Goal: Navigation & Orientation: Find specific page/section

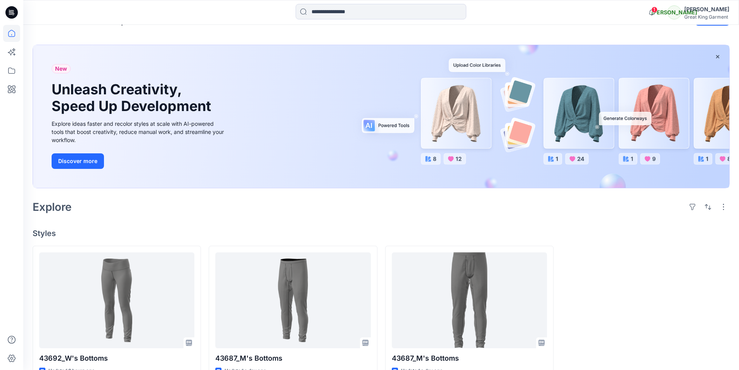
scroll to position [43, 0]
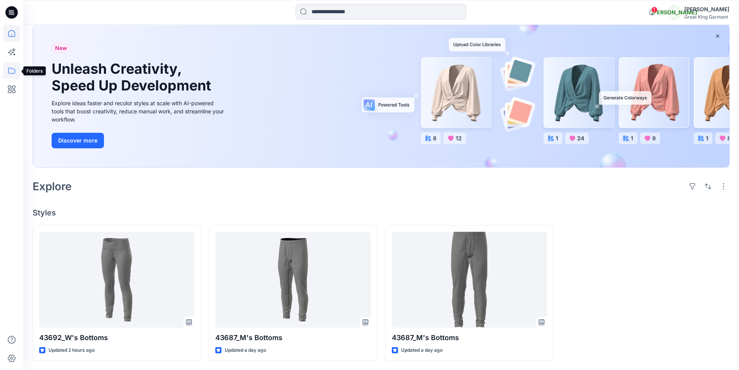
click at [8, 74] on icon at bounding box center [11, 70] width 17 height 17
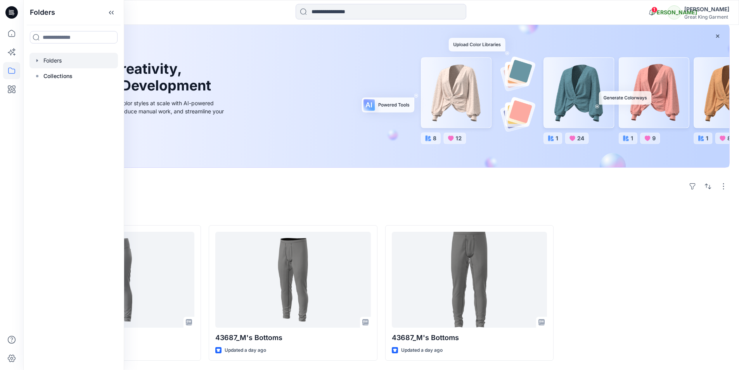
click at [76, 57] on div at bounding box center [73, 61] width 88 height 16
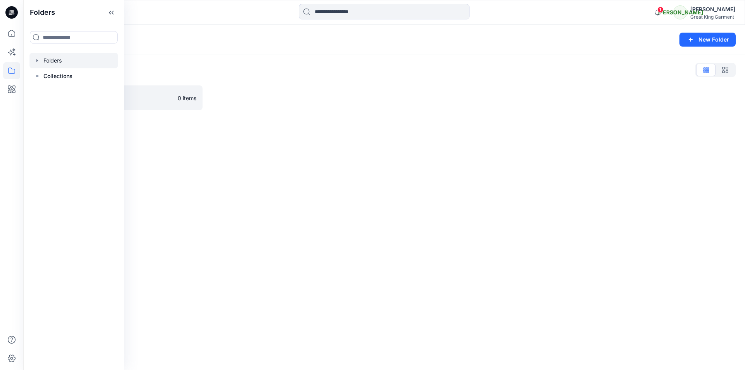
click at [258, 187] on div "Folders New Folder Folders List Practice_Onboarding 0 items" at bounding box center [384, 197] width 722 height 345
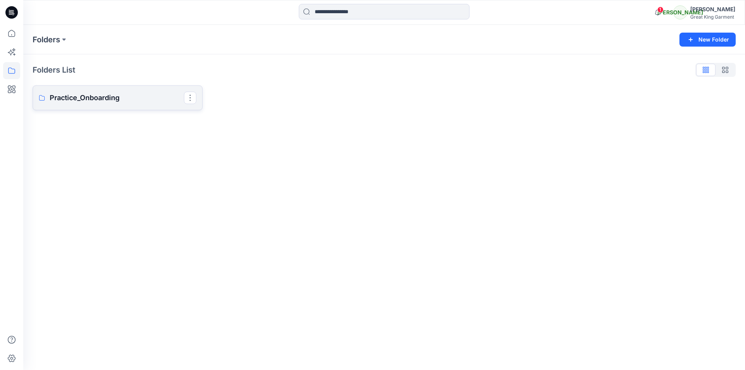
click at [114, 93] on p "Practice_Onboarding" at bounding box center [117, 97] width 134 height 11
click at [90, 97] on p "[PERSON_NAME]" at bounding box center [117, 99] width 134 height 11
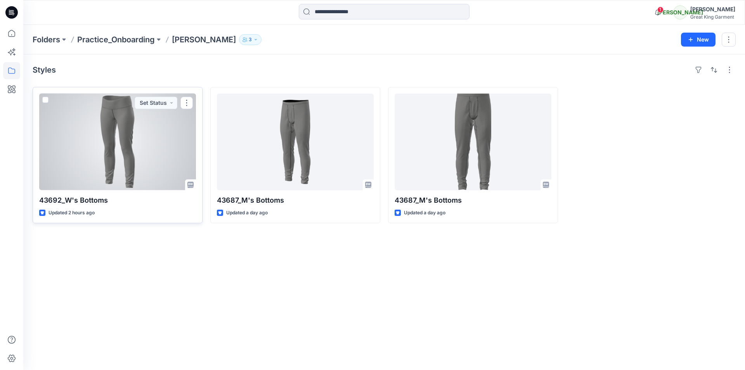
click at [124, 144] on div at bounding box center [117, 142] width 157 height 97
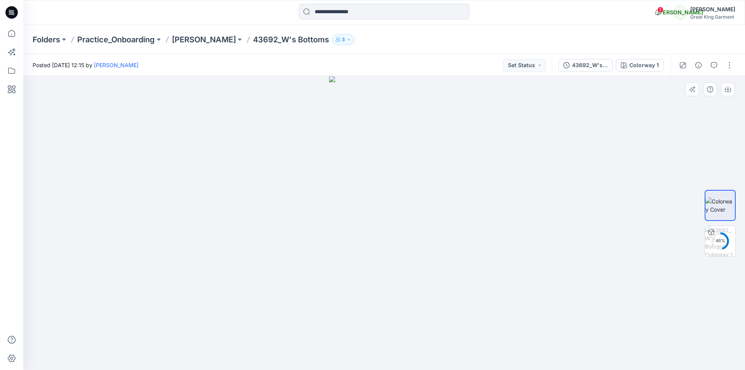
click at [556, 269] on div at bounding box center [384, 223] width 722 height 294
click at [629, 243] on div at bounding box center [384, 223] width 722 height 294
click at [718, 235] on img at bounding box center [720, 241] width 30 height 30
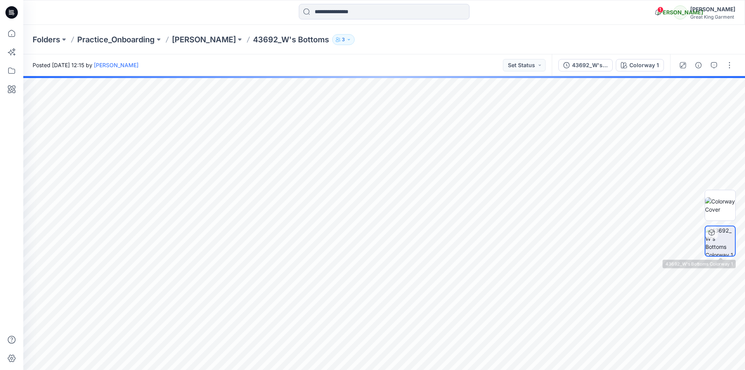
click at [710, 234] on icon at bounding box center [712, 232] width 6 height 6
click at [254, 42] on p "43692_W's Bottoms" at bounding box center [291, 39] width 76 height 11
click at [182, 39] on p "[PERSON_NAME]" at bounding box center [204, 39] width 64 height 11
